Goal: Check status

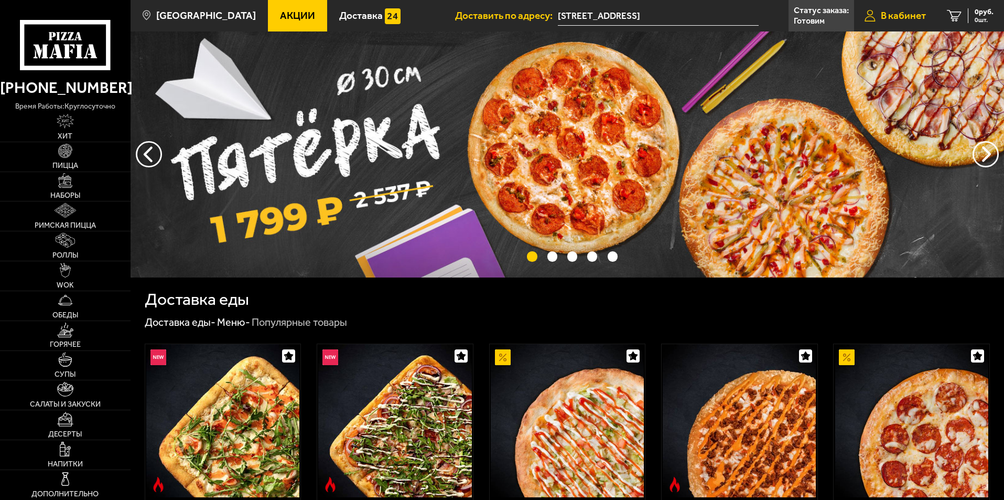
click at [910, 13] on span "В кабинет" at bounding box center [903, 15] width 45 height 10
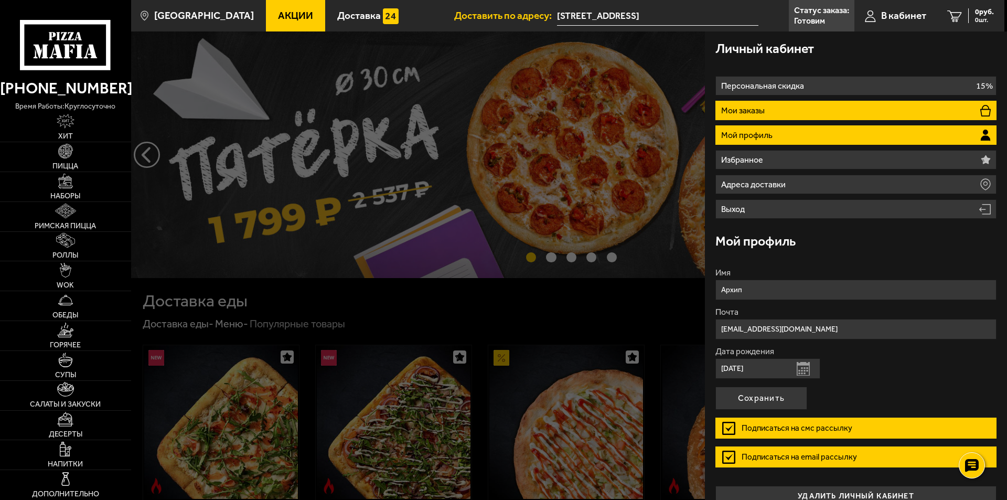
click at [789, 119] on li "Мои заказы" at bounding box center [855, 110] width 281 height 19
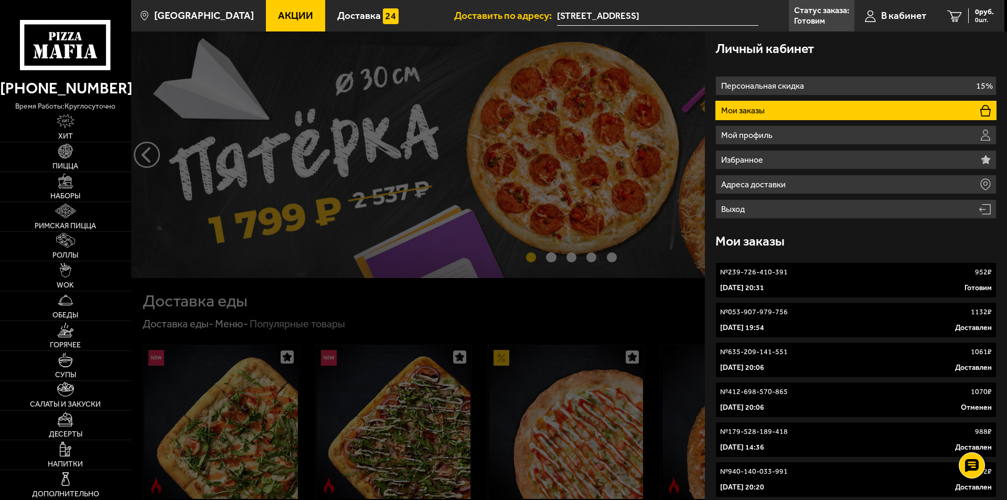
click at [822, 286] on div "30 августа 2025 г. 20:31 Готовим" at bounding box center [856, 288] width 272 height 10
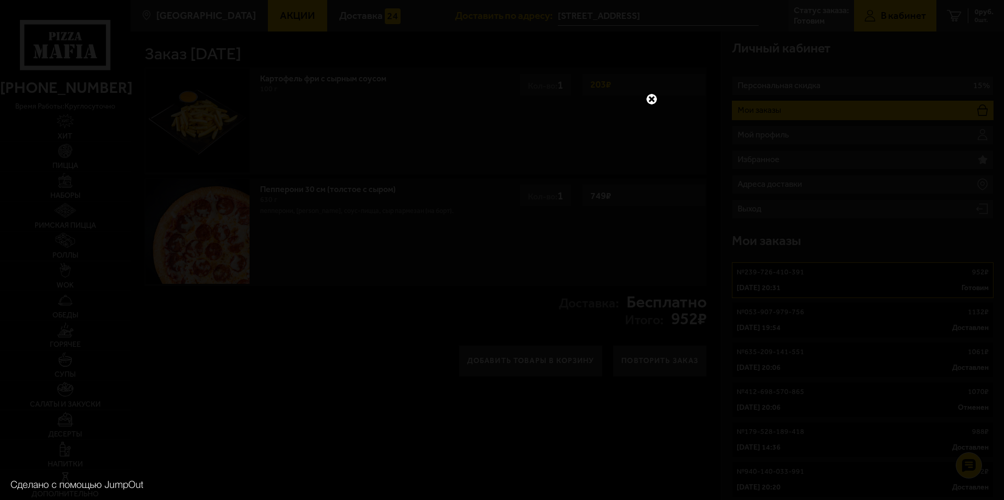
click at [652, 99] on link at bounding box center [652, 99] width 14 height 14
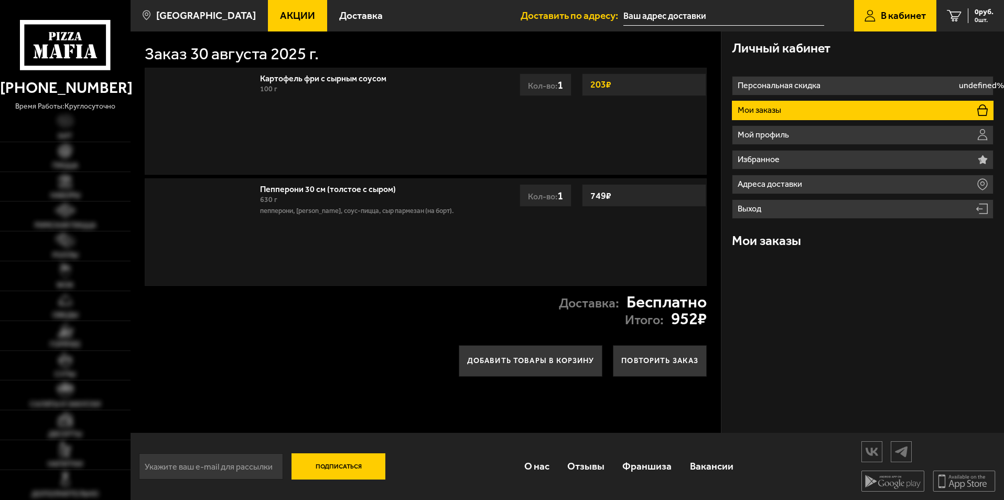
type input "[STREET_ADDRESS]"
